Goal: Find specific page/section: Find specific page/section

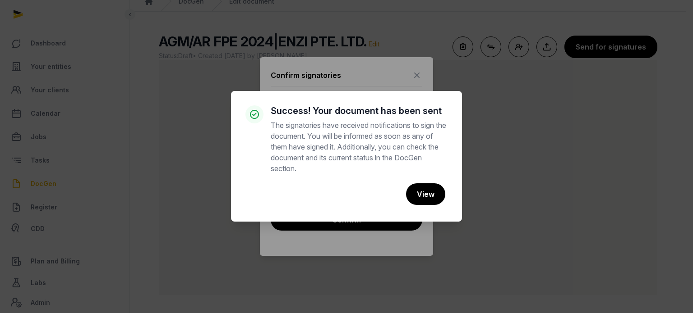
scroll to position [37, 0]
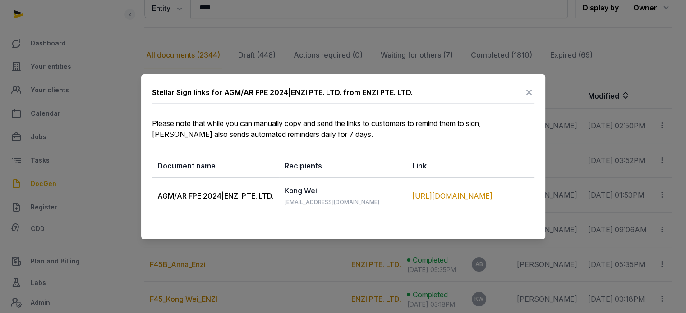
scroll to position [114, 0]
click at [529, 93] on icon at bounding box center [529, 92] width 11 height 14
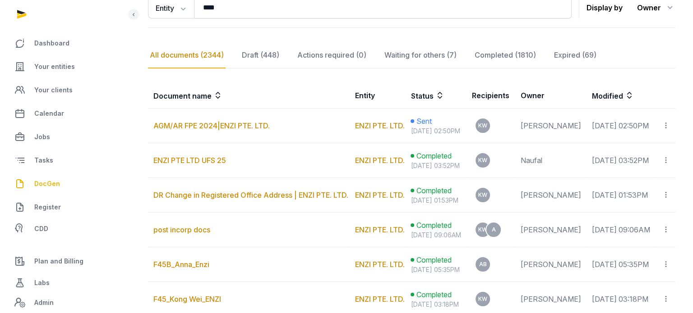
scroll to position [0, 0]
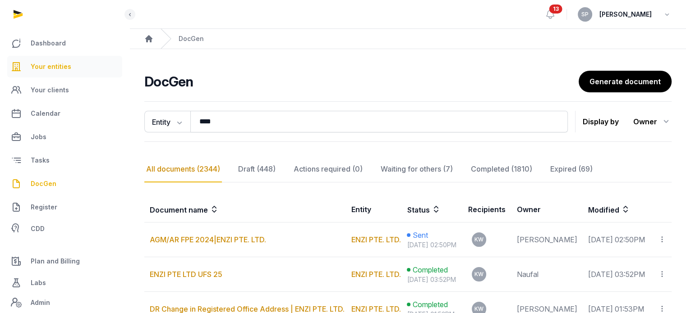
click at [72, 71] on link "Your entities" at bounding box center [64, 67] width 115 height 22
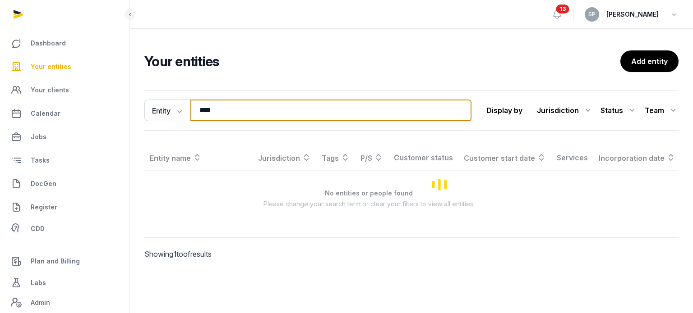
click at [226, 102] on input "****" at bounding box center [330, 111] width 281 height 22
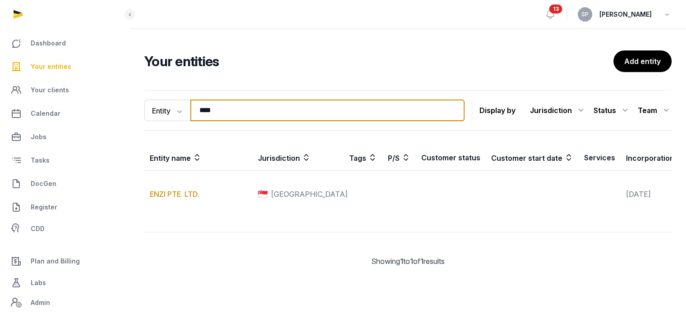
type input "*"
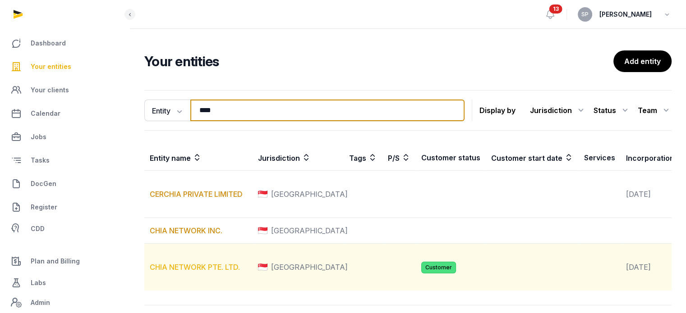
type input "****"
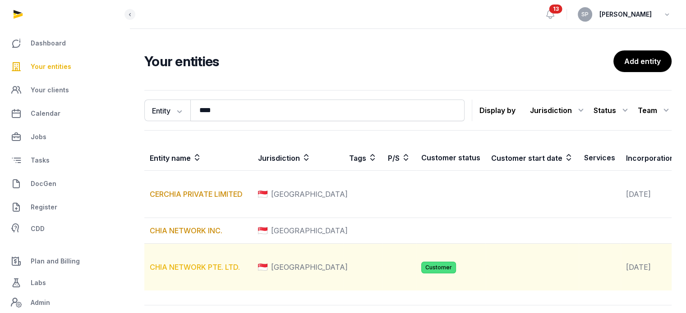
click at [216, 272] on link "CHIA NETWORK PTE. LTD." at bounding box center [195, 267] width 90 height 9
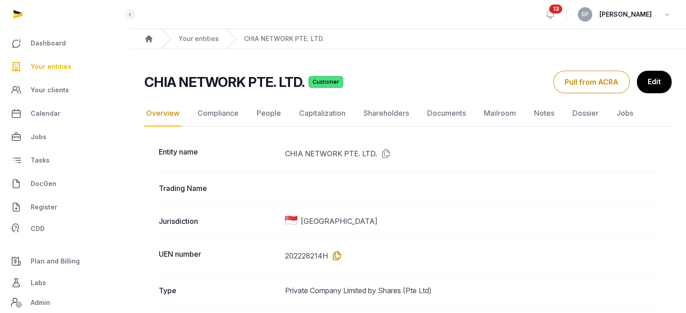
click at [334, 254] on icon at bounding box center [335, 256] width 14 height 14
click at [336, 259] on icon at bounding box center [335, 256] width 14 height 14
click at [430, 115] on link "Documents" at bounding box center [446, 114] width 42 height 26
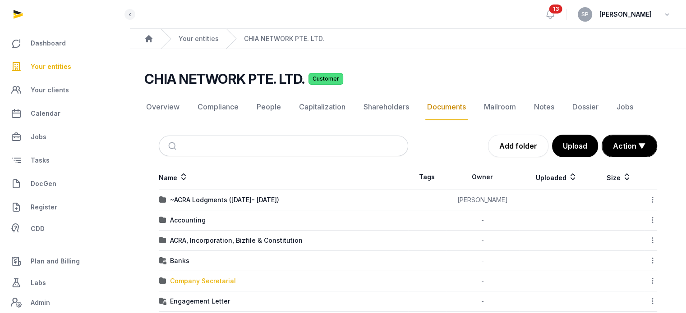
click at [218, 278] on div "Company Secretarial" at bounding box center [203, 281] width 66 height 9
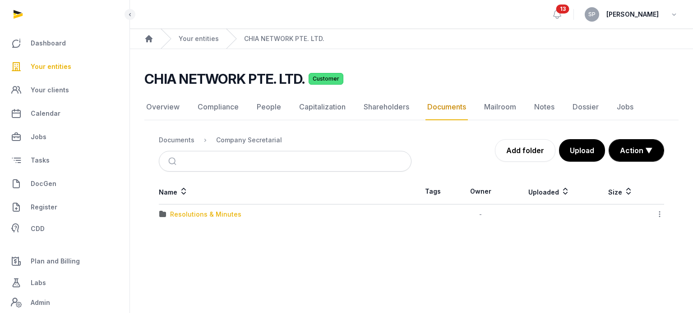
click at [222, 216] on div "Resolutions & Minutes" at bounding box center [205, 214] width 71 height 9
click at [184, 233] on div "2024" at bounding box center [178, 234] width 17 height 9
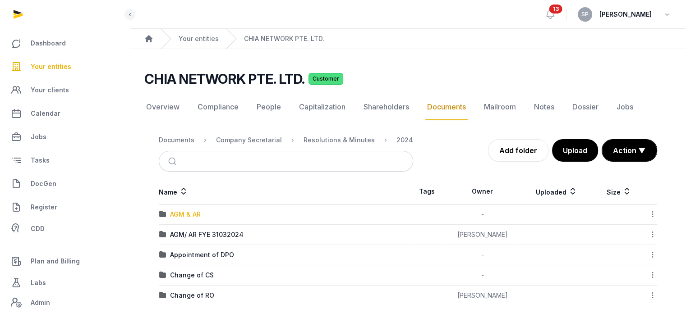
click at [195, 216] on div "AGM & AR" at bounding box center [185, 214] width 31 height 9
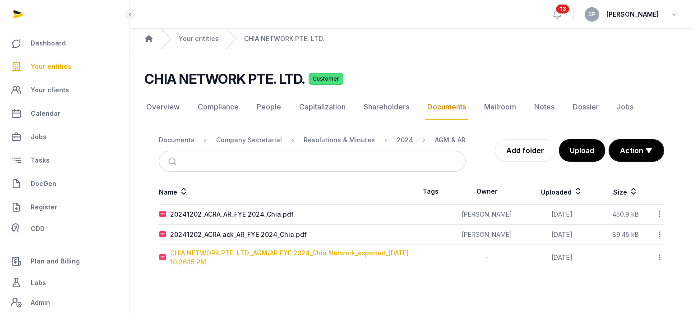
click at [231, 254] on div "CHIA NETWORK PTE. LTD._AGM/AR FYE 2024_Chia Network_exported_[DATE] 10.26.15 PM" at bounding box center [290, 258] width 241 height 18
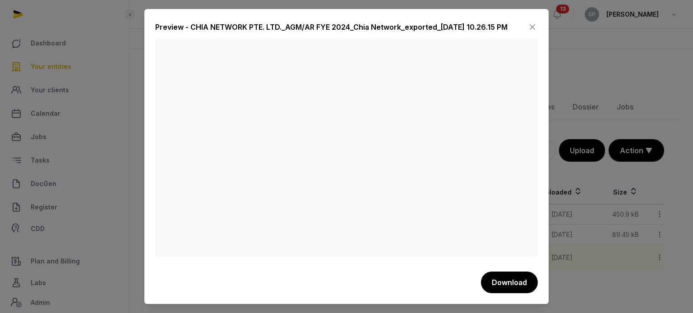
click at [532, 28] on icon at bounding box center [532, 27] width 11 height 14
